Goal: Task Accomplishment & Management: Complete application form

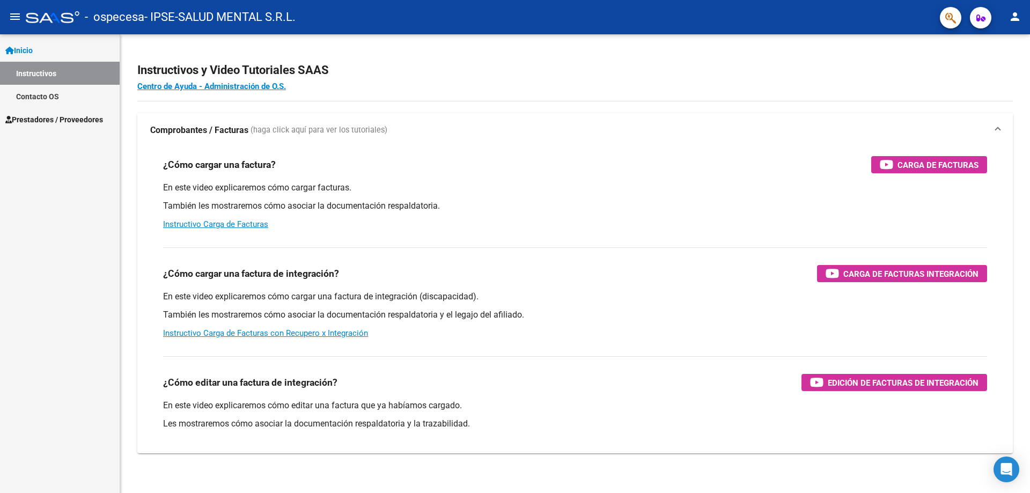
click at [33, 47] on span "Inicio" at bounding box center [18, 51] width 27 height 12
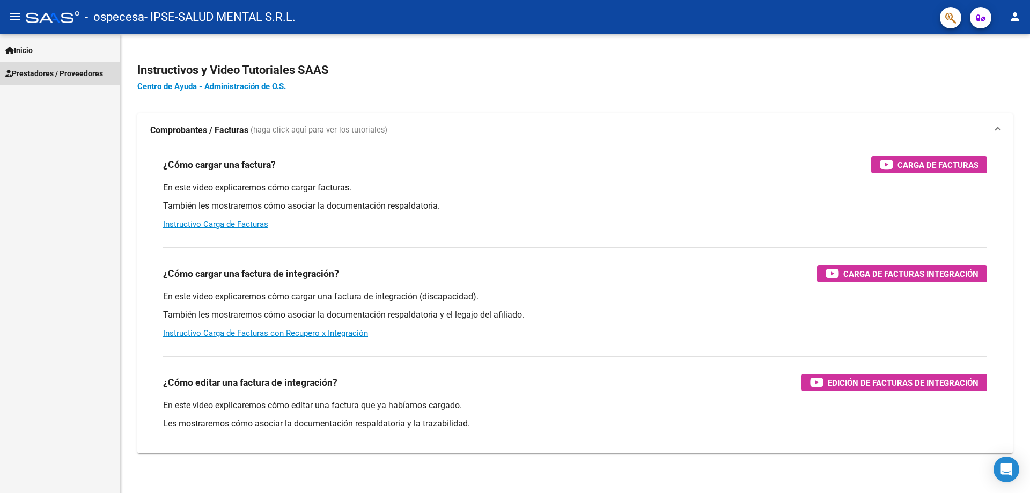
click at [37, 72] on span "Prestadores / Proveedores" at bounding box center [54, 74] width 98 height 12
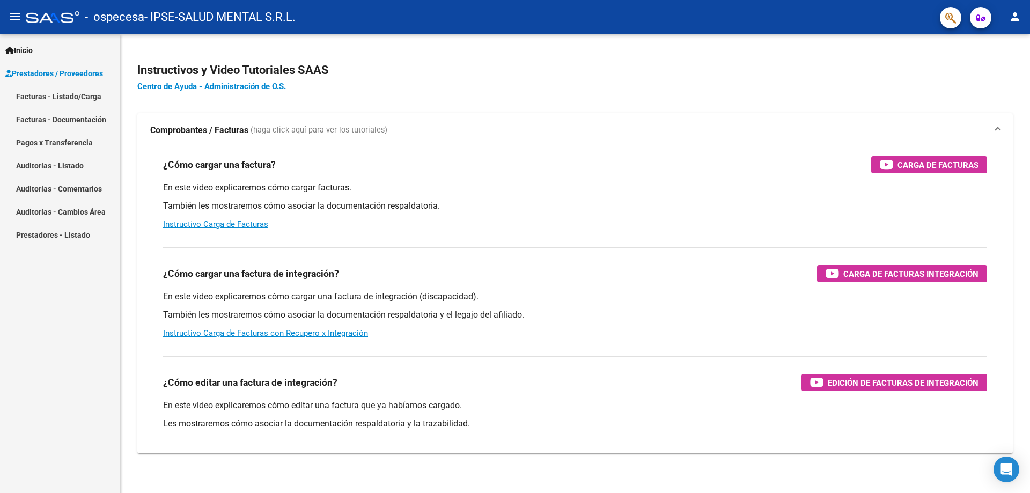
click at [69, 99] on link "Facturas - Listado/Carga" at bounding box center [60, 96] width 120 height 23
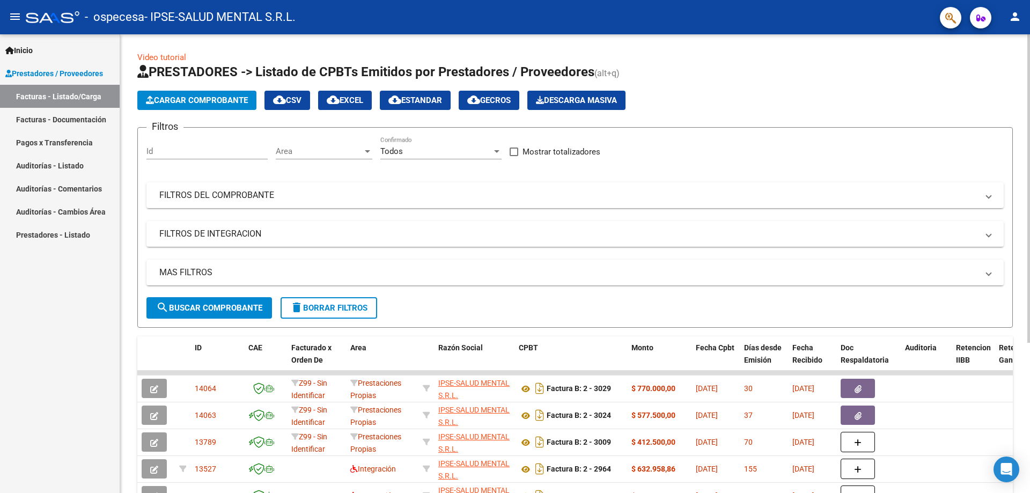
click at [196, 103] on span "Cargar Comprobante" at bounding box center [197, 101] width 102 height 10
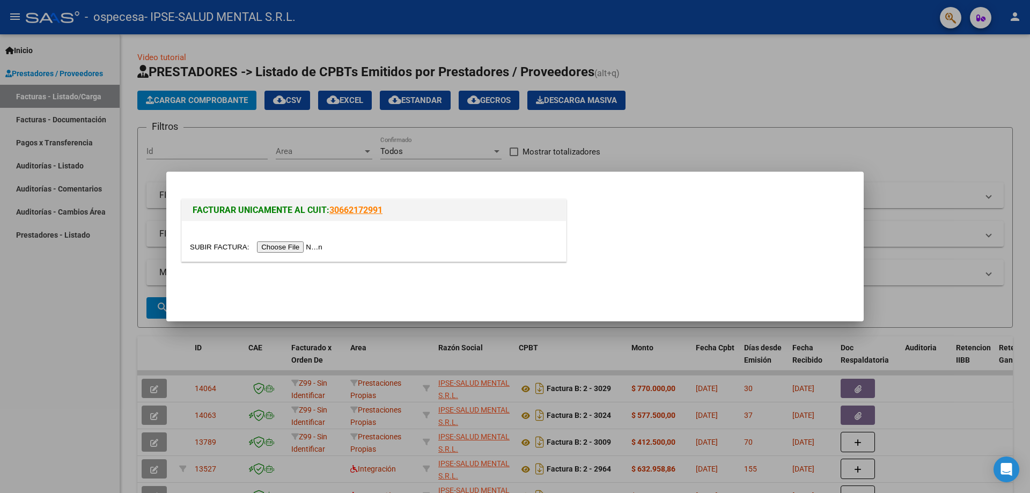
click at [301, 244] on input "file" at bounding box center [258, 246] width 136 height 11
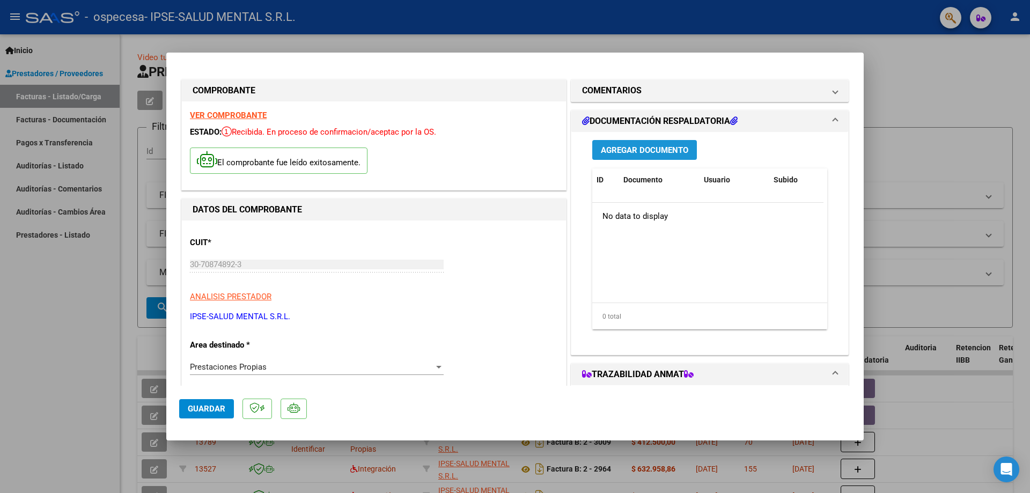
click at [653, 149] on span "Agregar Documento" at bounding box center [644, 150] width 87 height 10
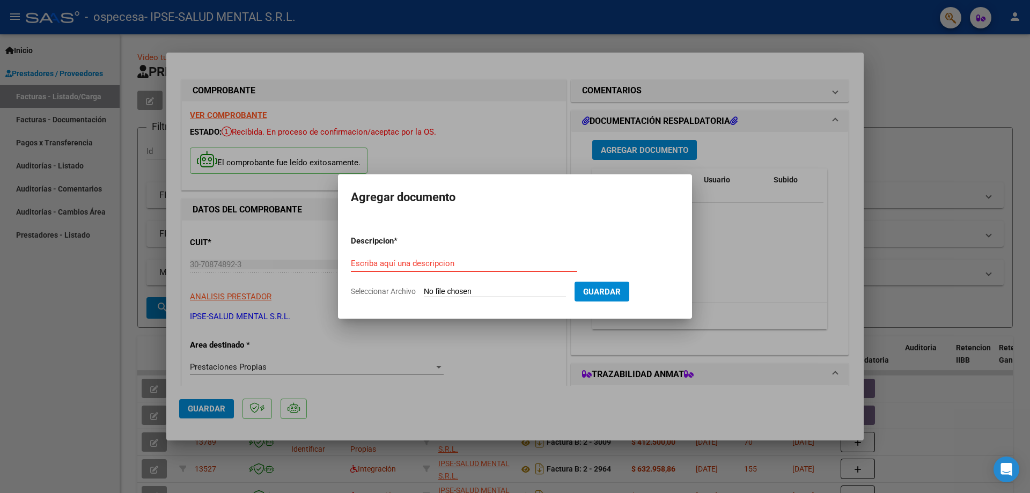
click at [446, 268] on input "Escriba aquí una descripcion" at bounding box center [464, 264] width 226 height 10
click at [459, 291] on input "Seleccionar Archivo" at bounding box center [495, 292] width 142 height 10
type input "C:\fakepath\liquidacion agosto ospecesa.pdf"
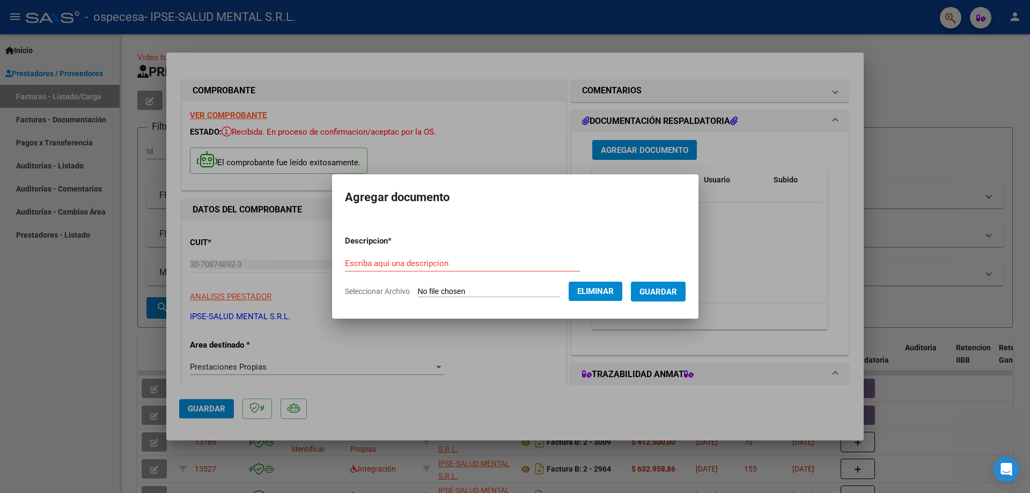
click at [653, 295] on span "Guardar" at bounding box center [659, 292] width 38 height 10
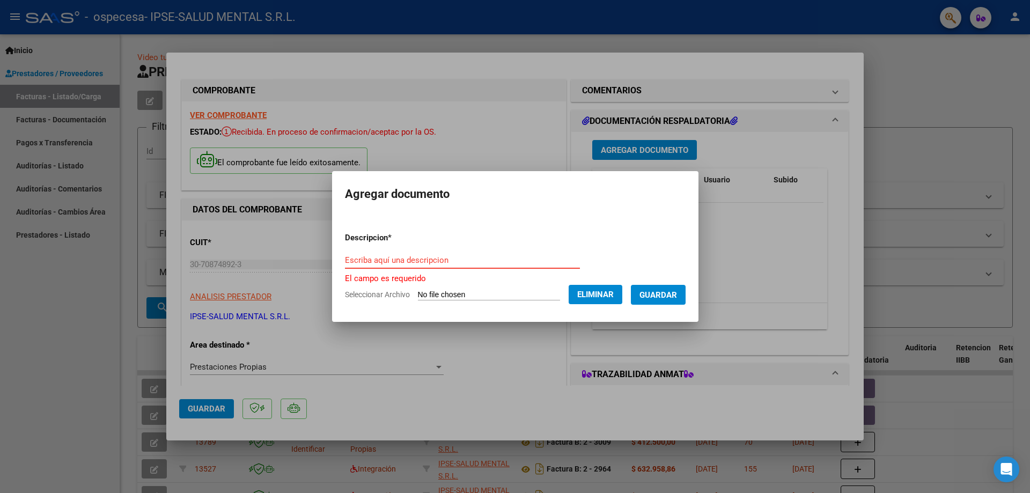
click at [463, 255] on input "Escriba aquí una descripcion" at bounding box center [462, 260] width 235 height 10
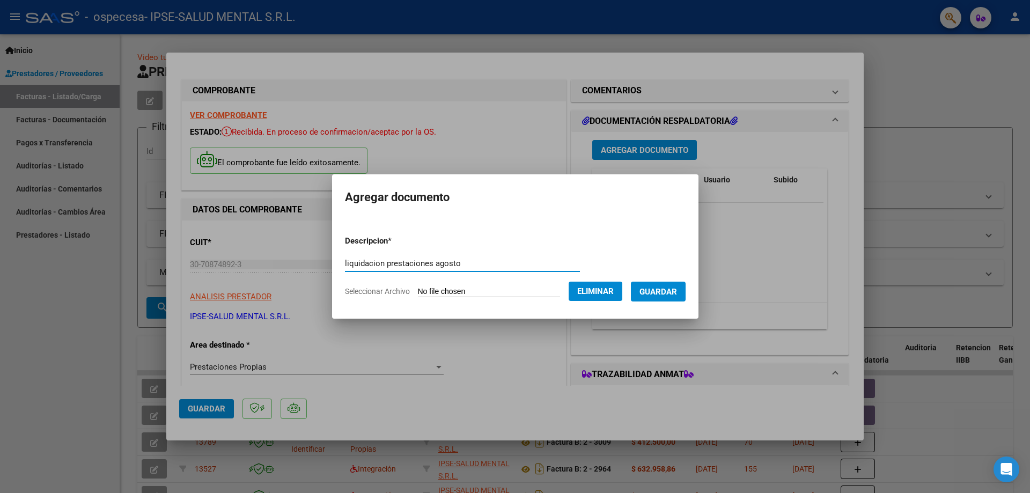
type input "liquidacion prestaciones agosto"
click at [653, 294] on span "Guardar" at bounding box center [659, 292] width 38 height 10
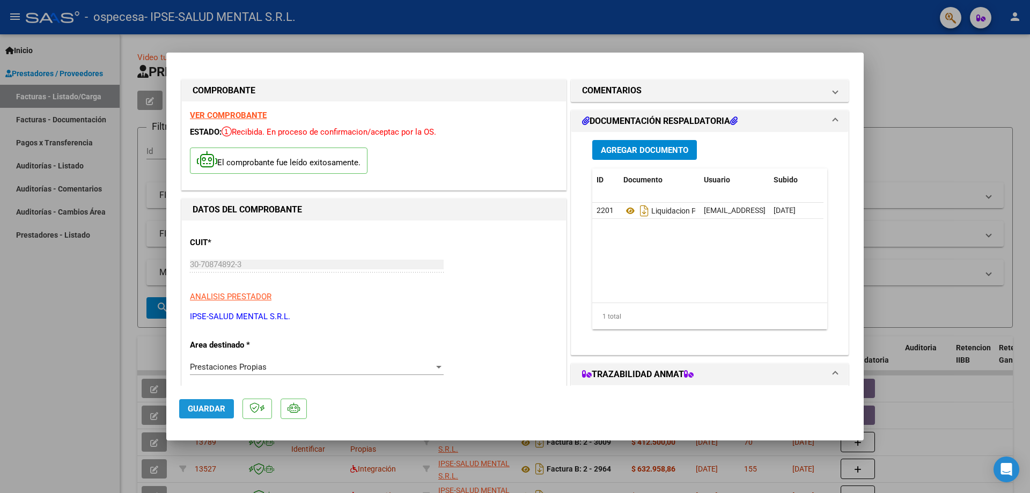
click at [222, 409] on span "Guardar" at bounding box center [207, 409] width 38 height 10
click at [672, 45] on div at bounding box center [515, 246] width 1030 height 493
type input "$ 0,00"
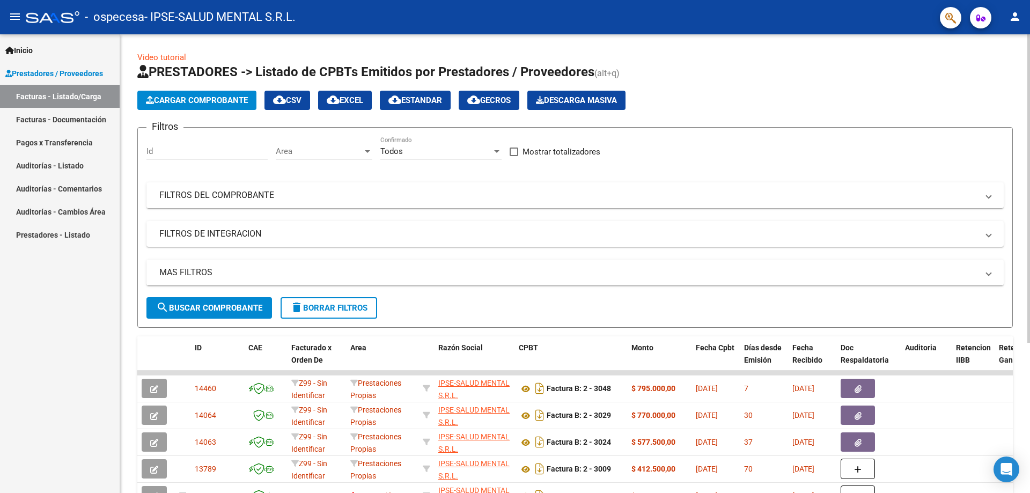
click at [206, 102] on span "Cargar Comprobante" at bounding box center [197, 101] width 102 height 10
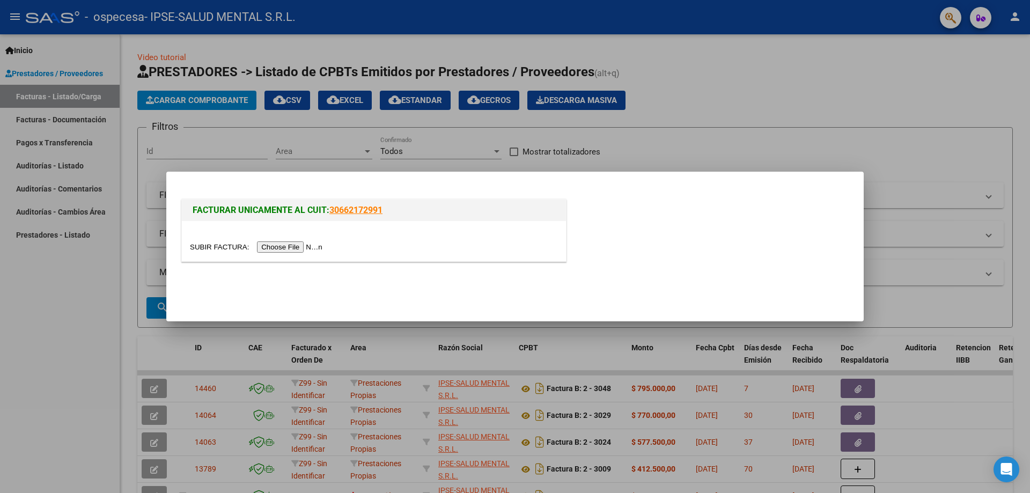
click at [261, 245] on input "file" at bounding box center [258, 246] width 136 height 11
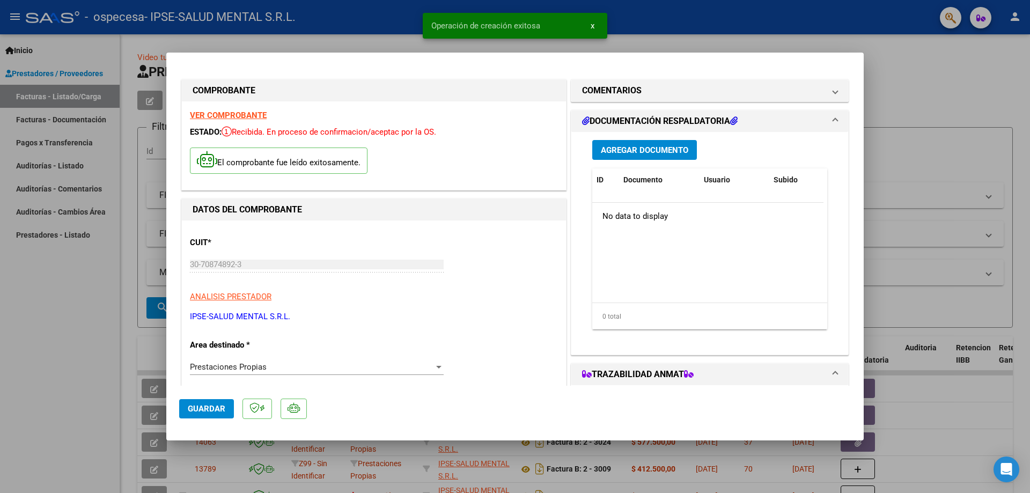
click at [655, 146] on span "Agregar Documento" at bounding box center [644, 150] width 87 height 10
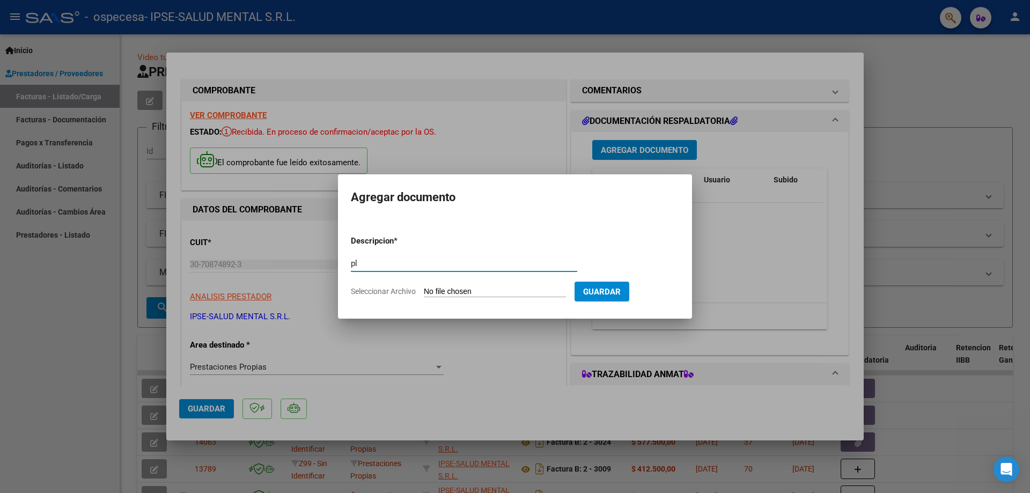
type input "p"
type input "asistencia hdd agosto"
click at [509, 292] on input "Seleccionar Archivo" at bounding box center [495, 292] width 142 height 10
click at [506, 292] on input "Seleccionar Archivo" at bounding box center [495, 292] width 142 height 10
type input "C:\fakepath\asistencia hdd agosto ospecesa [PERSON_NAME].pdf"
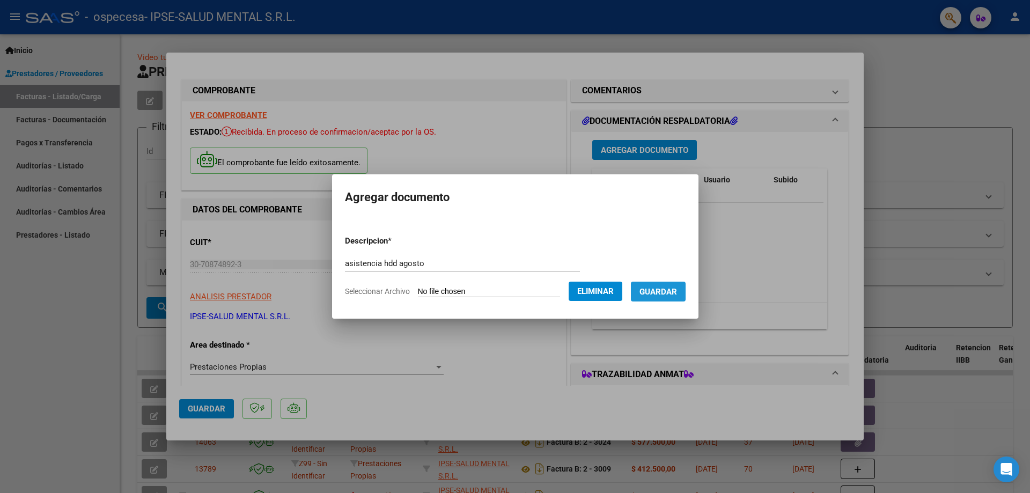
click at [677, 291] on span "Guardar" at bounding box center [659, 292] width 38 height 10
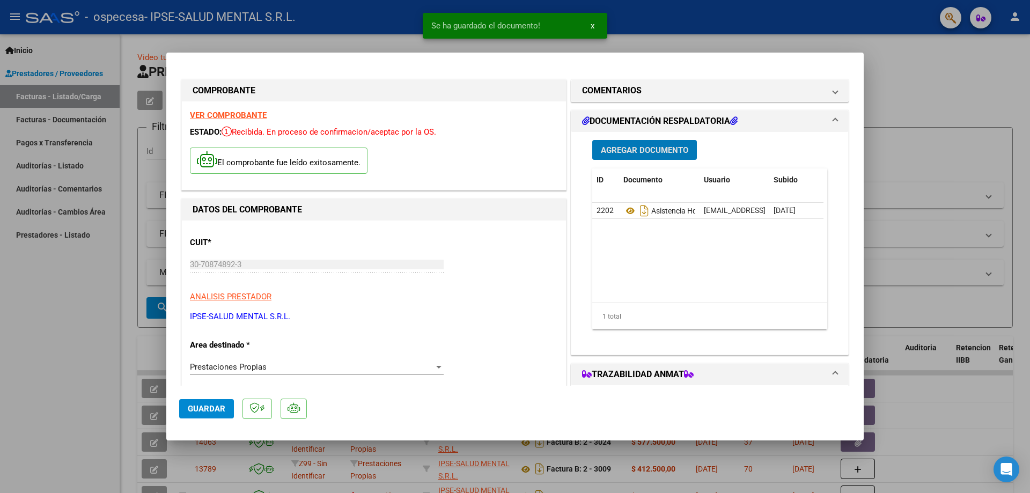
click at [197, 409] on span "Guardar" at bounding box center [207, 409] width 38 height 10
drag, startPoint x: 987, startPoint y: 86, endPoint x: 903, endPoint y: 67, distance: 86.8
click at [987, 86] on div at bounding box center [515, 246] width 1030 height 493
type input "$ 0,00"
